Goal: Check status: Check status

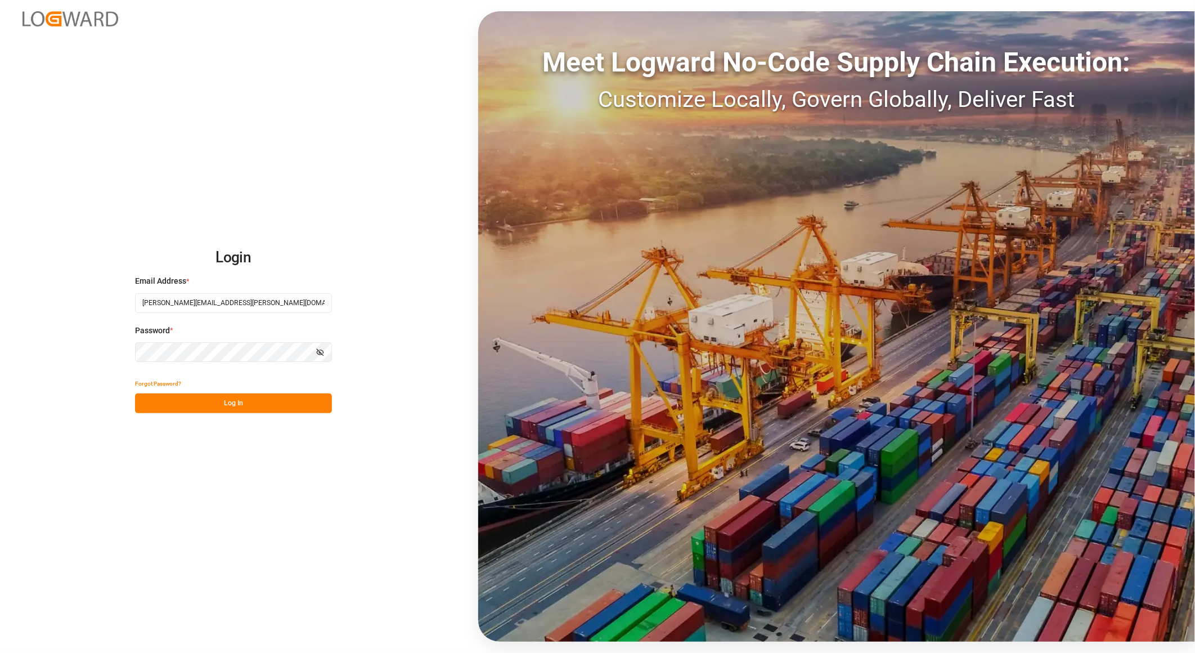
click at [239, 406] on button "Log In" at bounding box center [233, 403] width 197 height 20
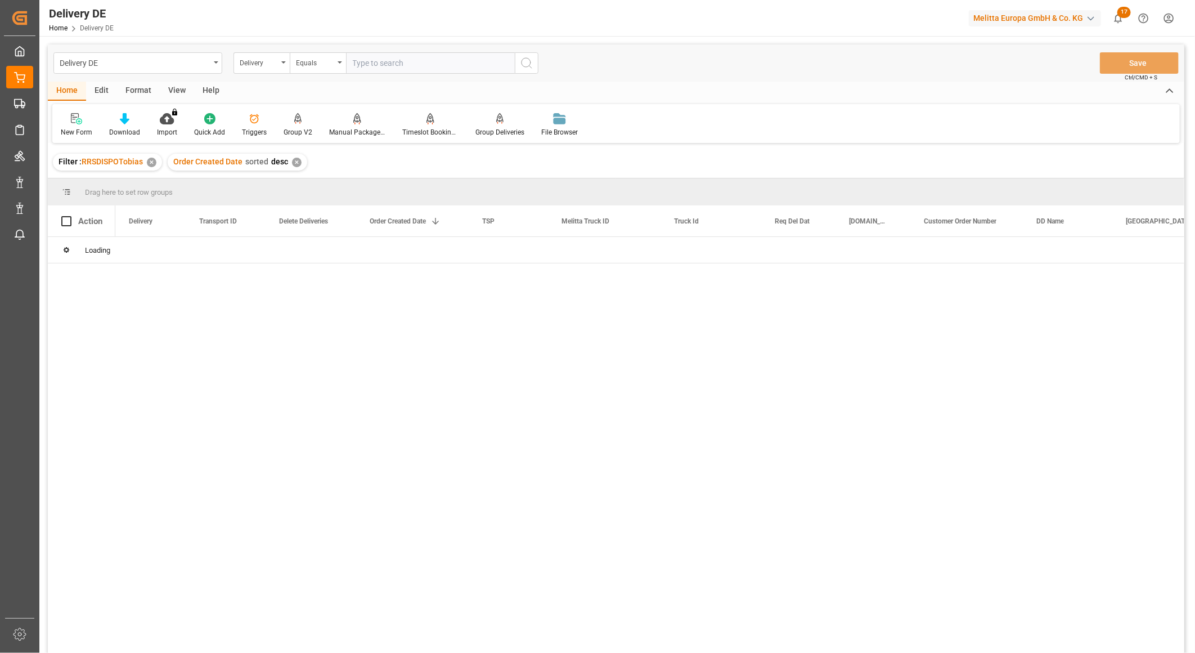
click at [437, 59] on input "text" at bounding box center [430, 62] width 169 height 21
type input "92561902"
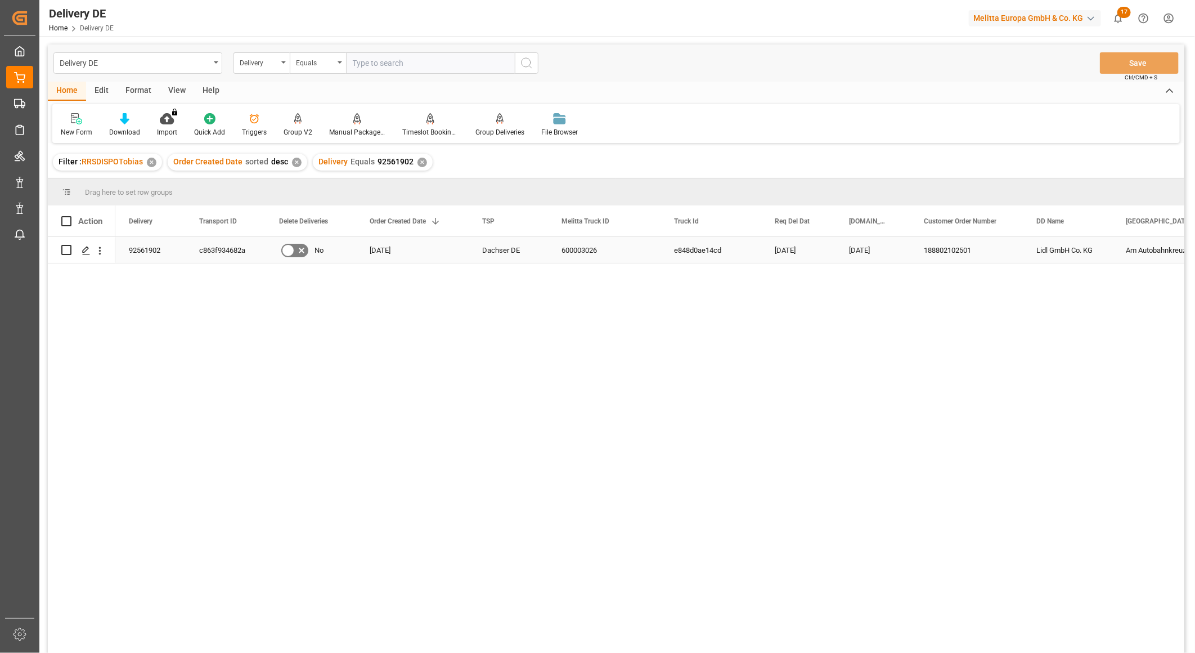
click at [228, 251] on div "c863f934682a" at bounding box center [226, 250] width 80 height 26
click at [261, 70] on div "Delivery" at bounding box center [262, 62] width 56 height 21
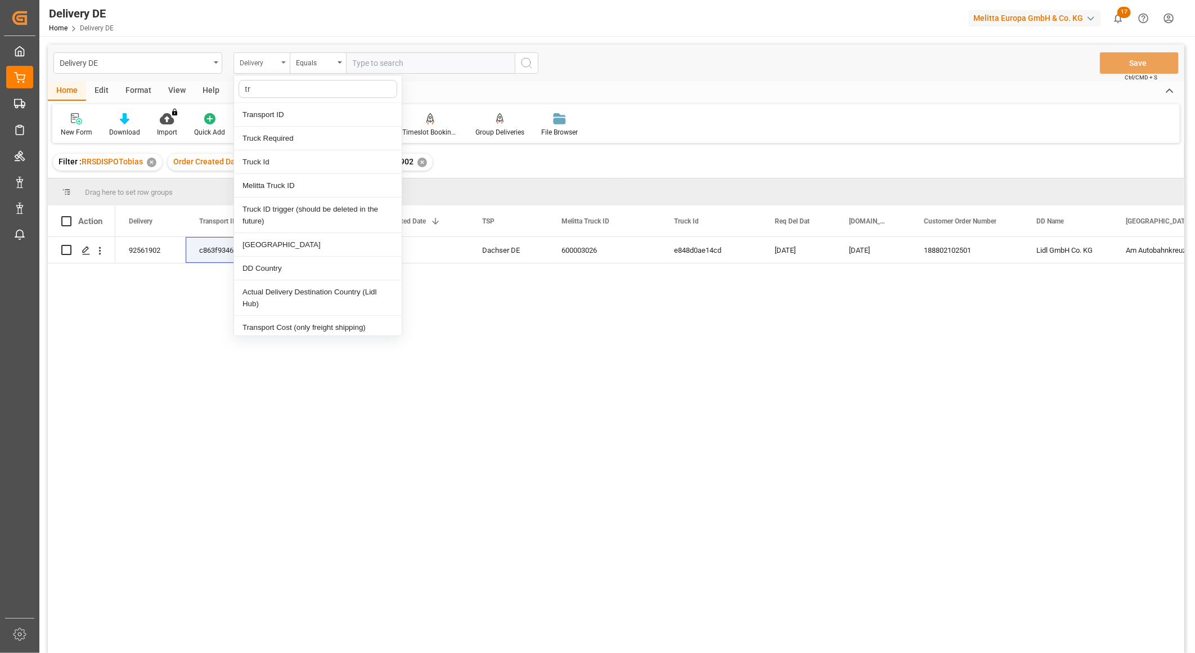
type input "tra"
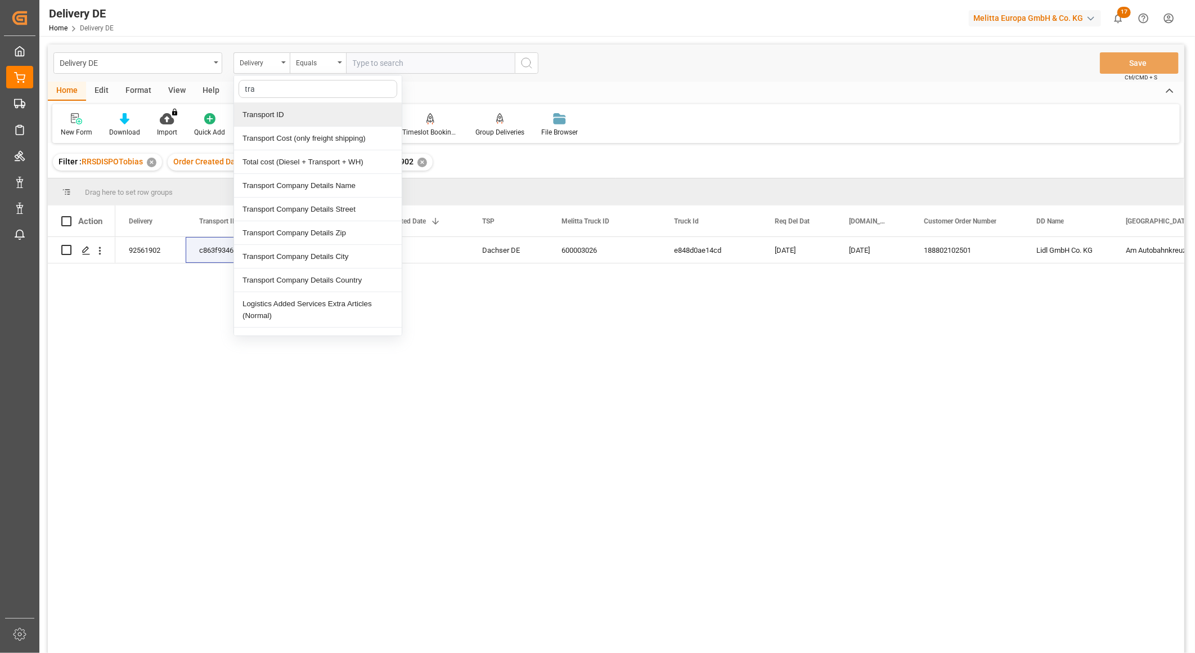
click at [263, 111] on div "Transport ID" at bounding box center [318, 115] width 168 height 24
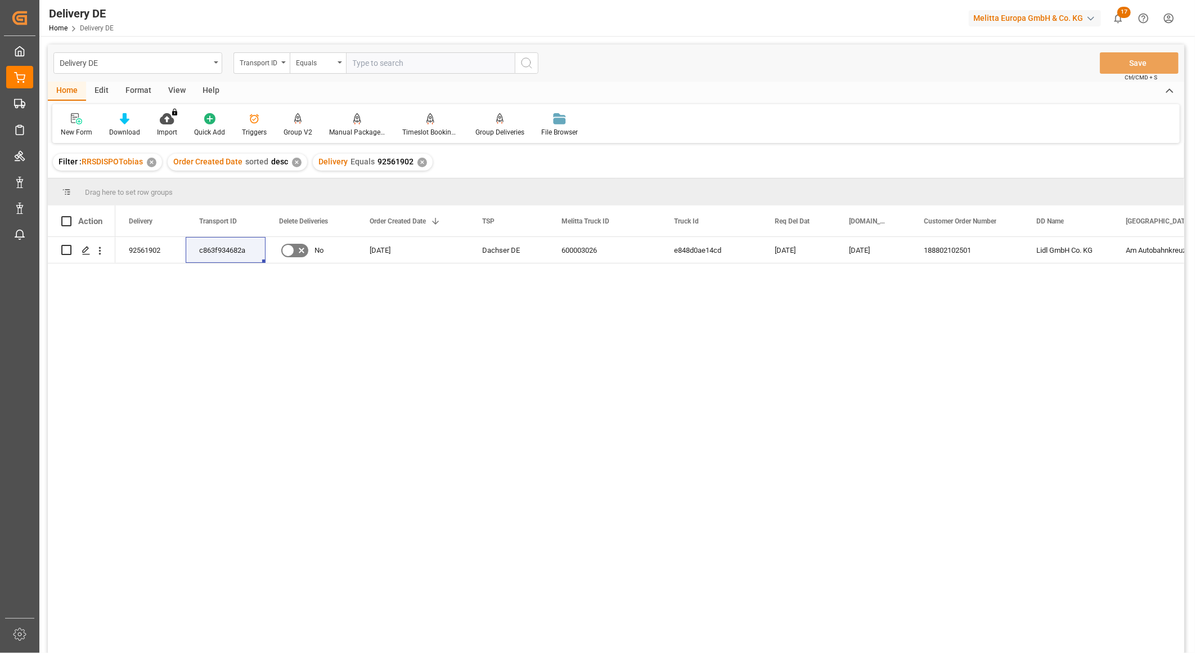
click at [367, 60] on input "text" at bounding box center [430, 62] width 169 height 21
paste input "c863f934682a"
type input "c863f934682a"
click at [419, 164] on div "✕" at bounding box center [422, 163] width 10 height 10
click at [580, 248] on div "600003026" at bounding box center [604, 250] width 113 height 26
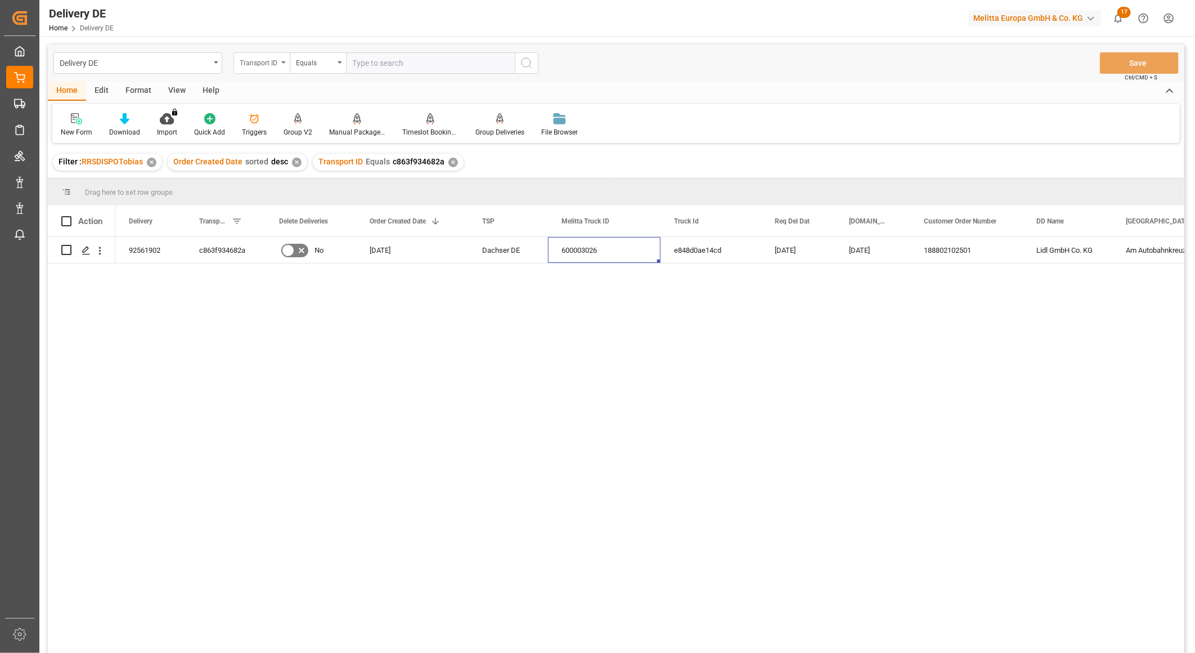
click at [257, 65] on div "Transport ID" at bounding box center [259, 61] width 38 height 13
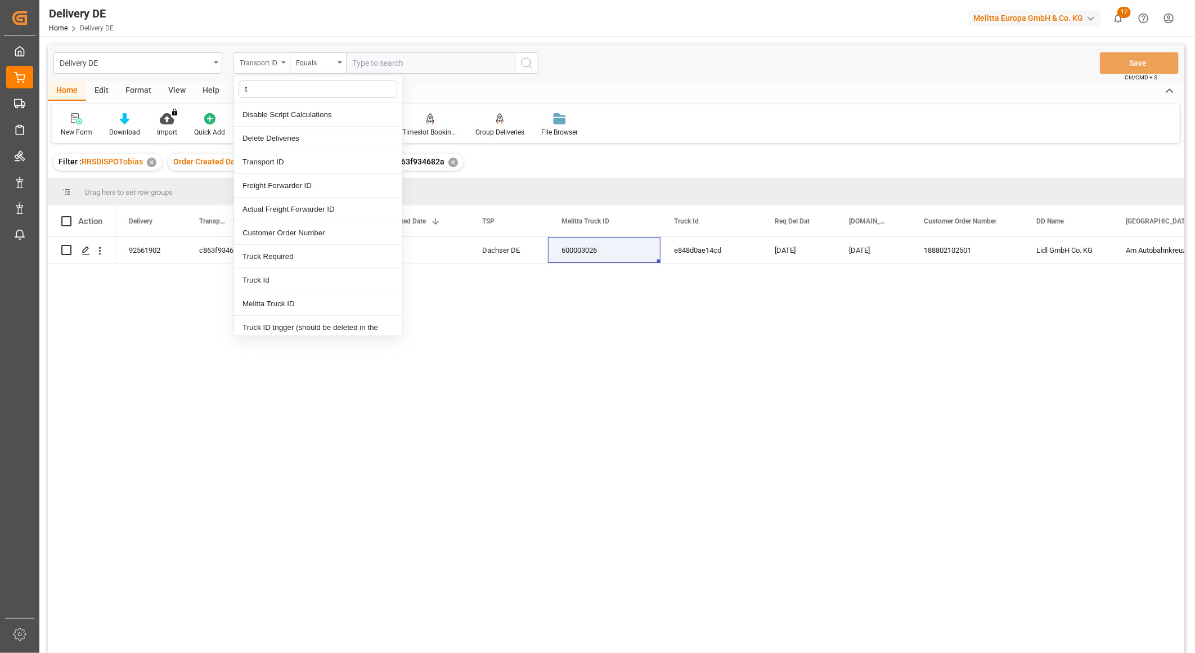
type input "tr"
click at [271, 159] on div "Truck Id" at bounding box center [318, 162] width 168 height 24
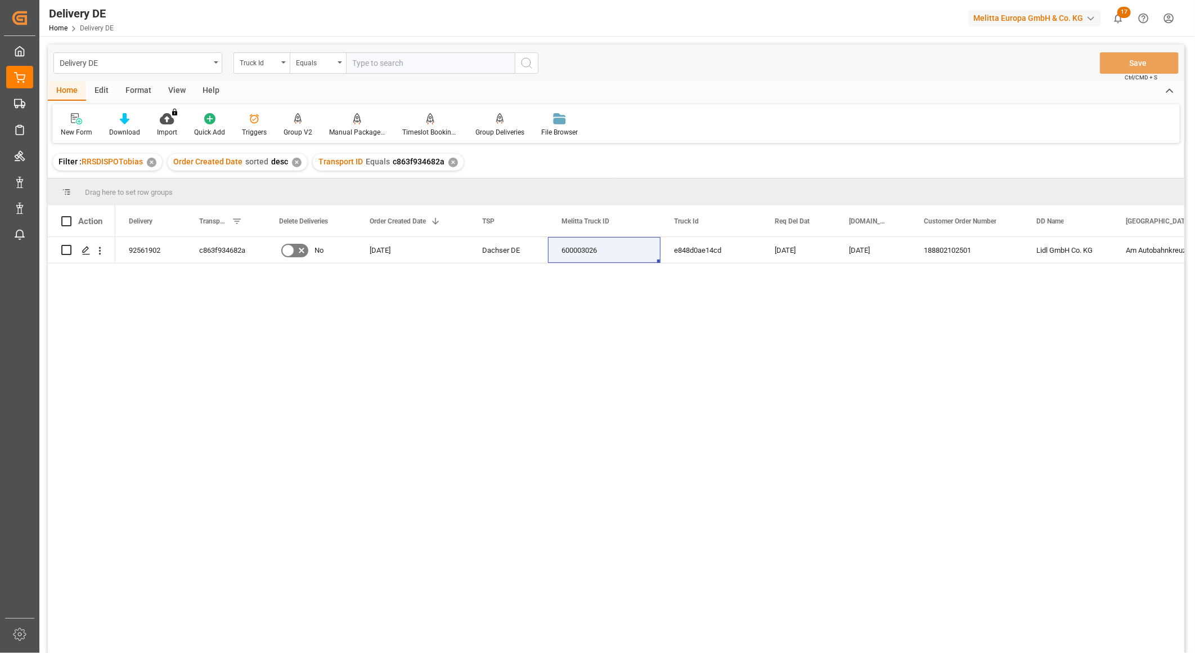
click at [370, 66] on input "text" at bounding box center [430, 62] width 169 height 21
paste input "600003026"
type input "600003026"
click at [266, 59] on div "Truck Id" at bounding box center [259, 61] width 38 height 13
type input "meli"
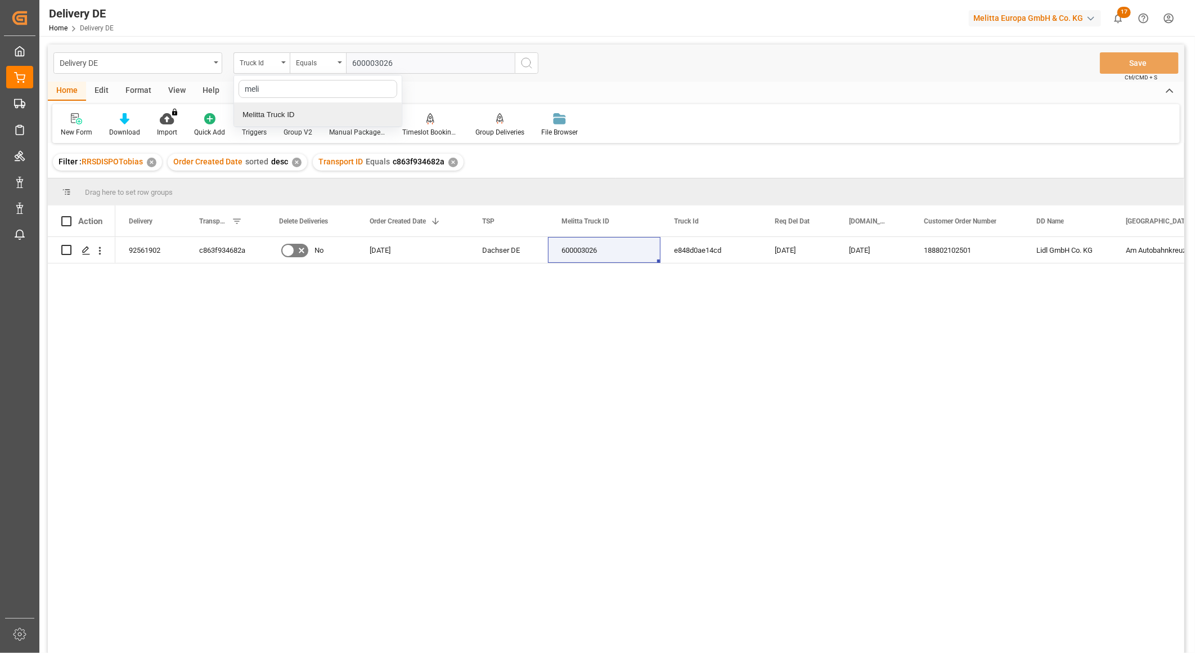
click at [289, 115] on div "Melitta Truck ID" at bounding box center [318, 115] width 168 height 24
click at [373, 69] on input "text" at bounding box center [430, 62] width 169 height 21
paste input "600003026"
type input "600003026"
click at [453, 159] on div "✕" at bounding box center [453, 163] width 10 height 10
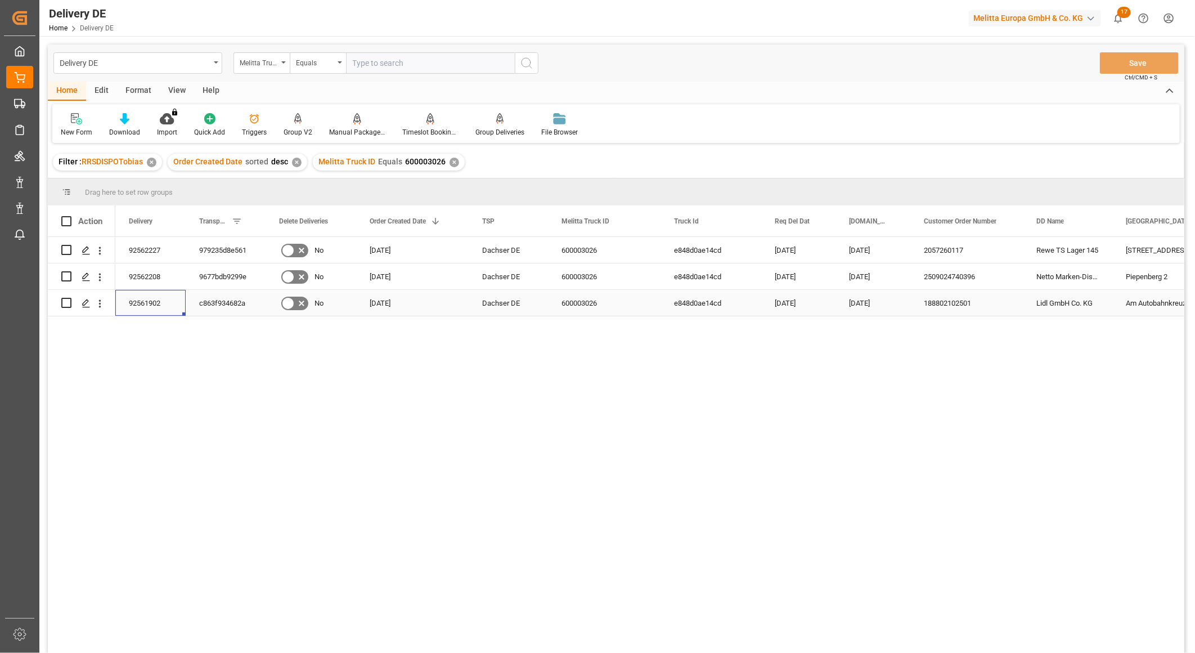
click at [156, 301] on div "92561902" at bounding box center [150, 303] width 70 height 26
click at [149, 272] on div "92562208" at bounding box center [150, 276] width 70 height 26
click at [158, 246] on div "92562227" at bounding box center [150, 250] width 70 height 26
click at [150, 272] on div "92562208" at bounding box center [150, 276] width 70 height 26
click at [102, 278] on icon "open menu" at bounding box center [100, 277] width 12 height 12
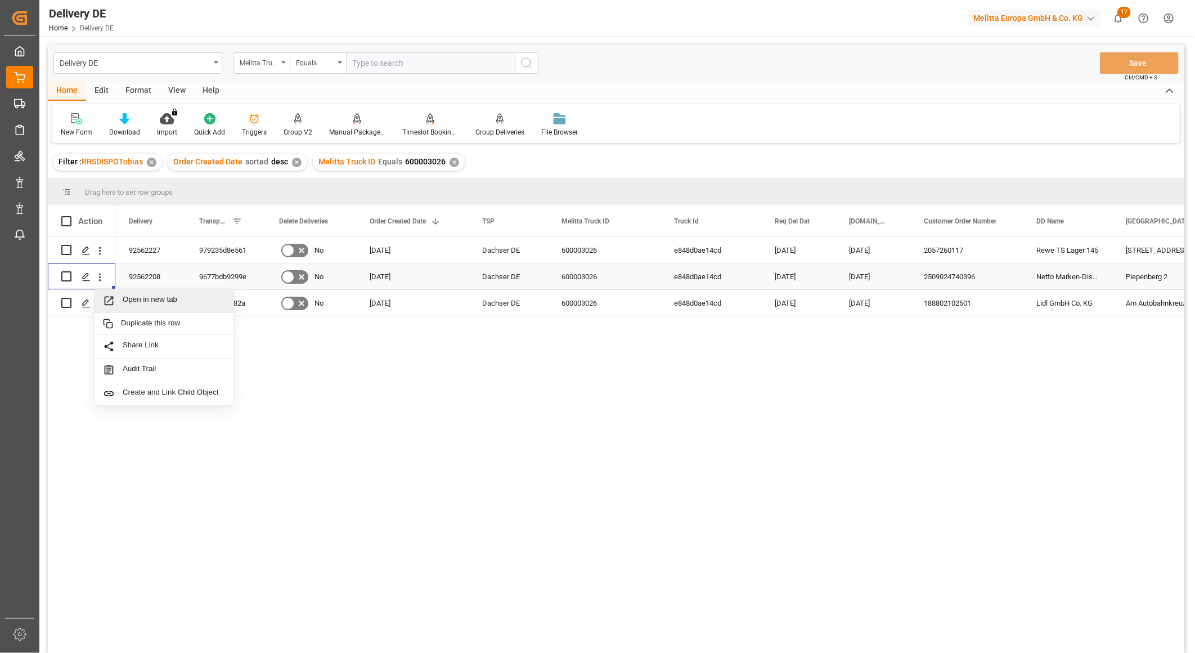
click at [147, 302] on span "Open in new tab" at bounding box center [174, 301] width 102 height 12
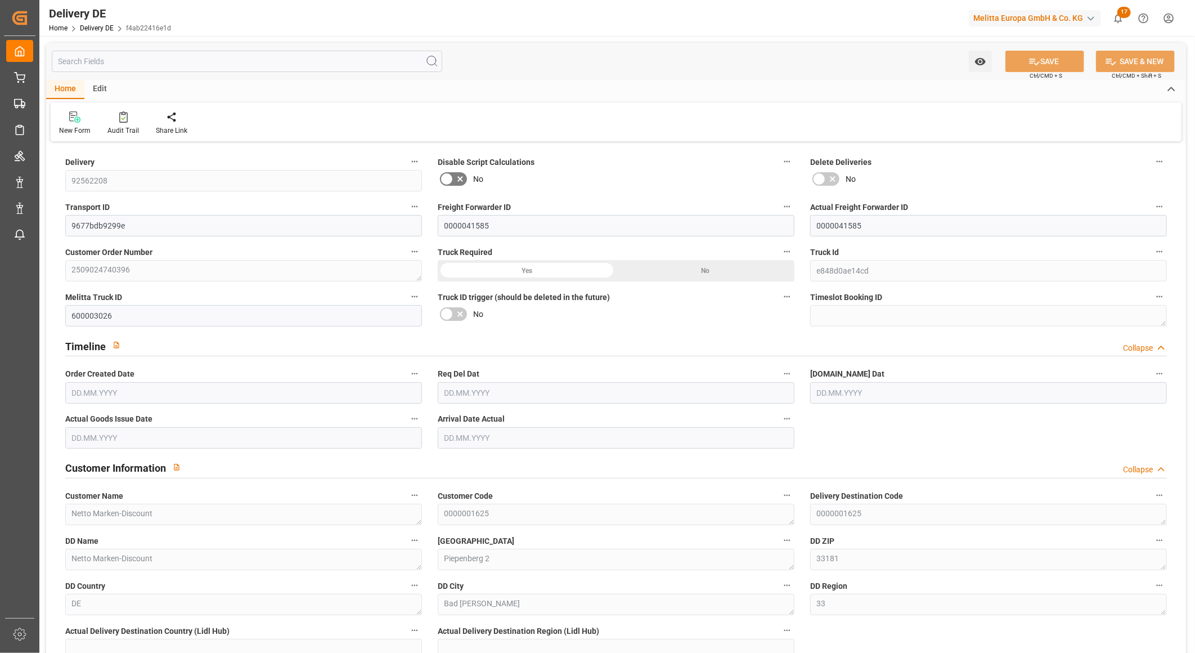
type input "3"
type input "2"
type input "215.424"
type input "391"
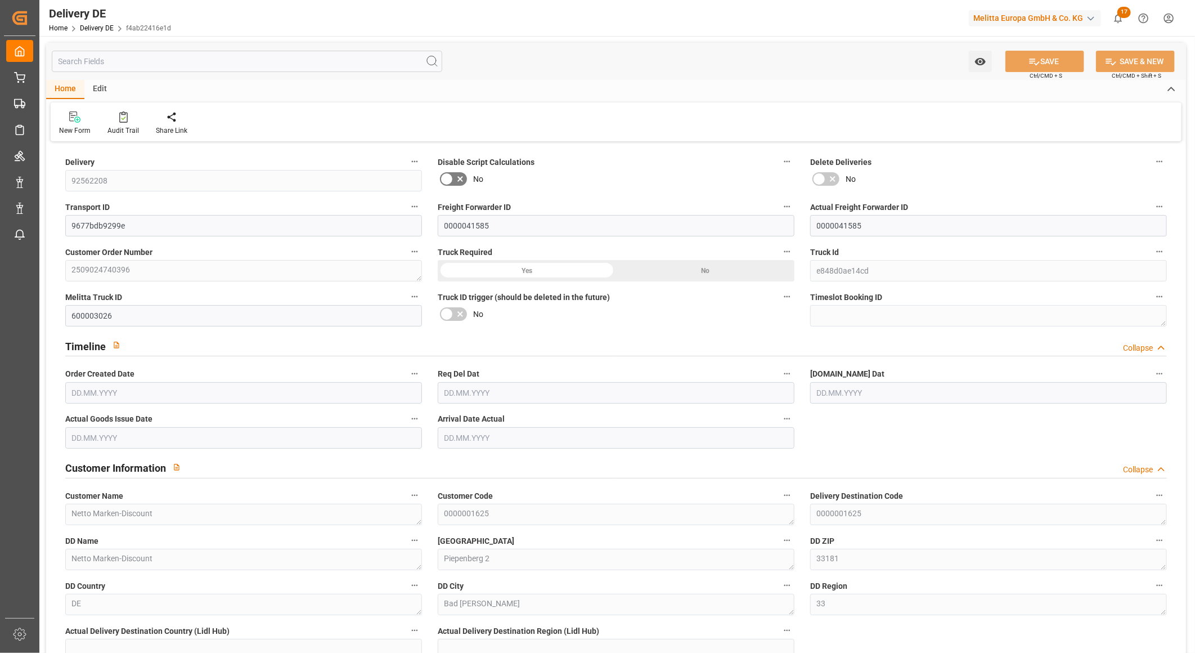
type input "2376.4"
type input "[DATE]"
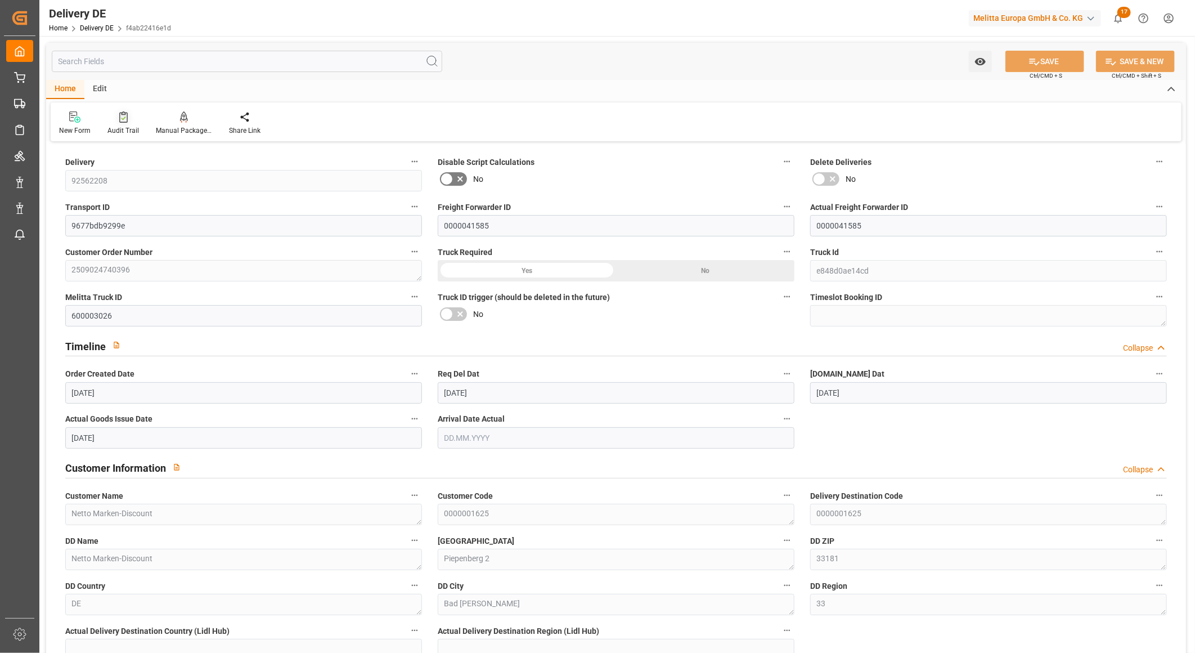
click at [120, 120] on icon at bounding box center [123, 116] width 8 height 11
